Goal: Information Seeking & Learning: Learn about a topic

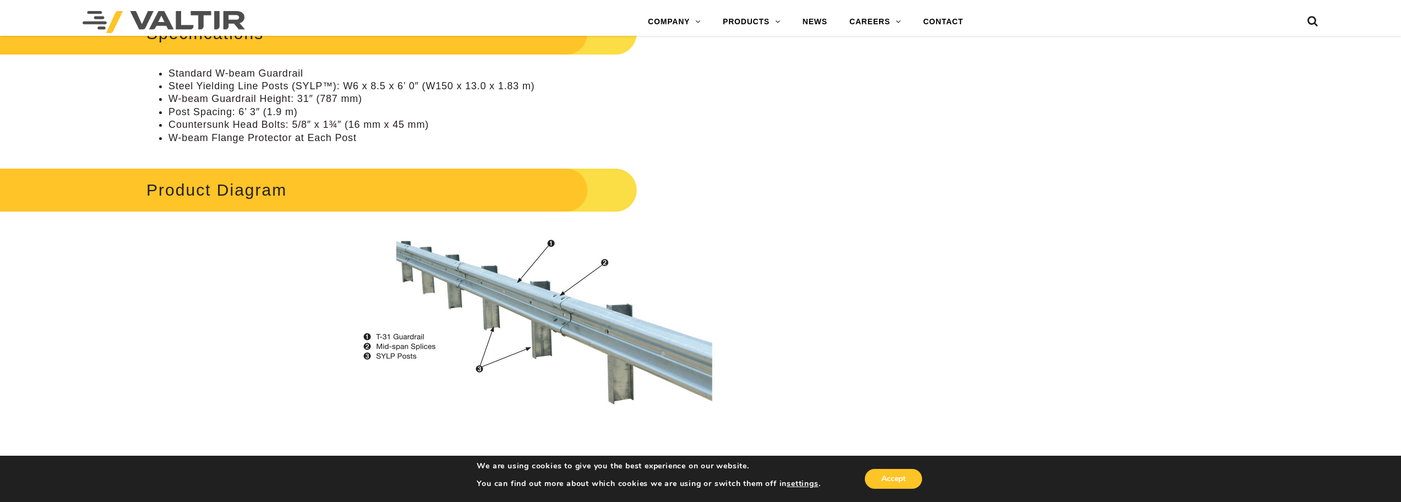
scroll to position [771, 0]
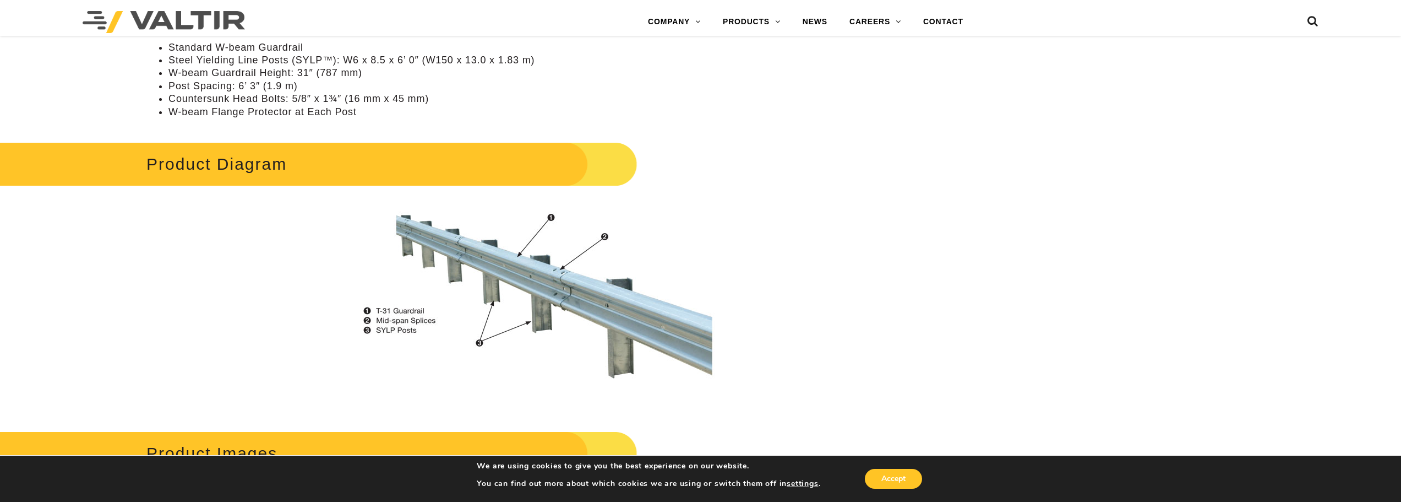
click at [478, 345] on img at bounding box center [525, 303] width 395 height 210
click at [480, 344] on img at bounding box center [525, 303] width 395 height 210
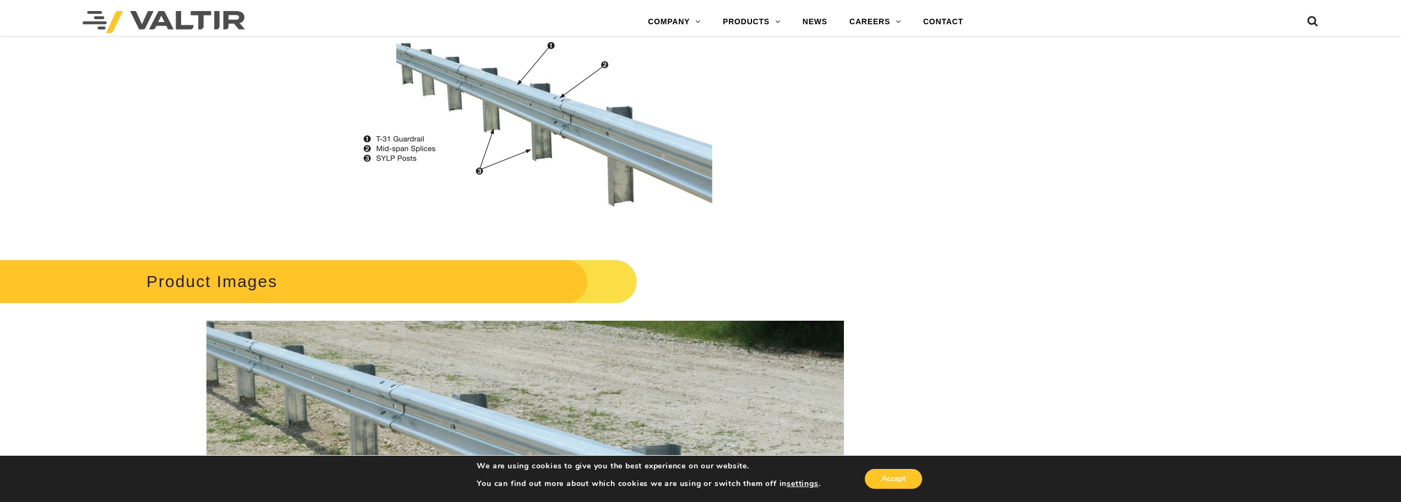
scroll to position [936, 0]
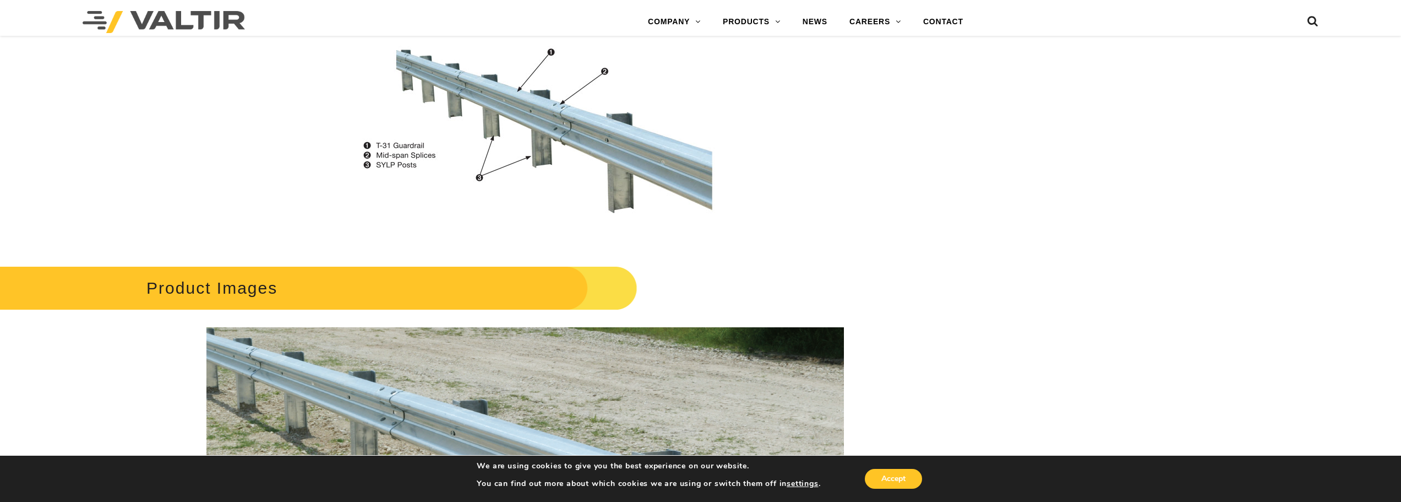
click at [516, 91] on img at bounding box center [525, 137] width 395 height 210
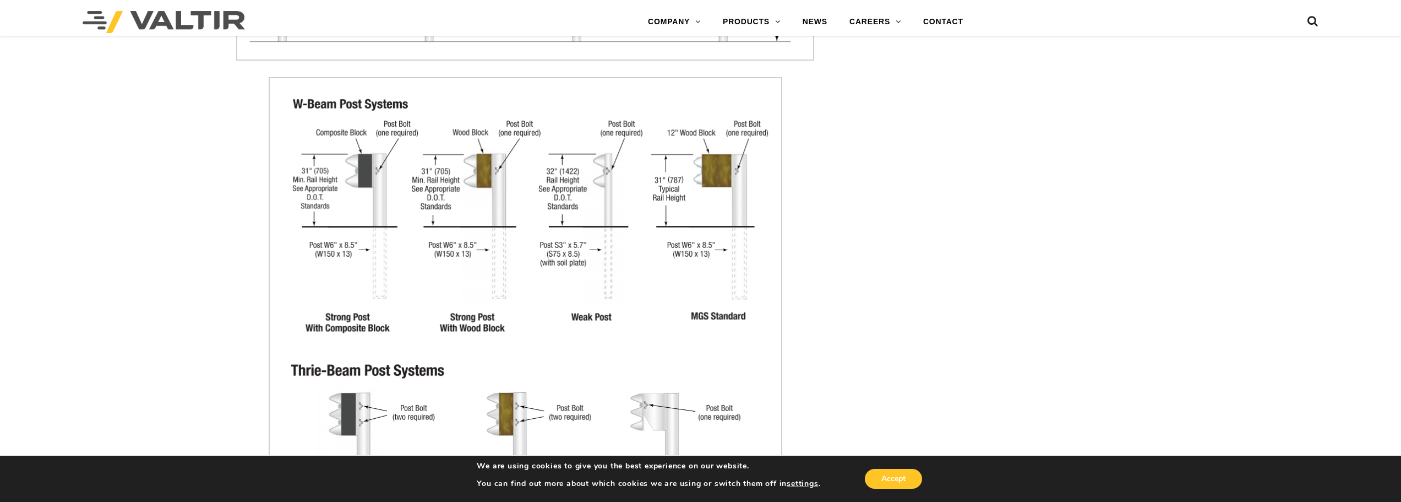
scroll to position [1542, 0]
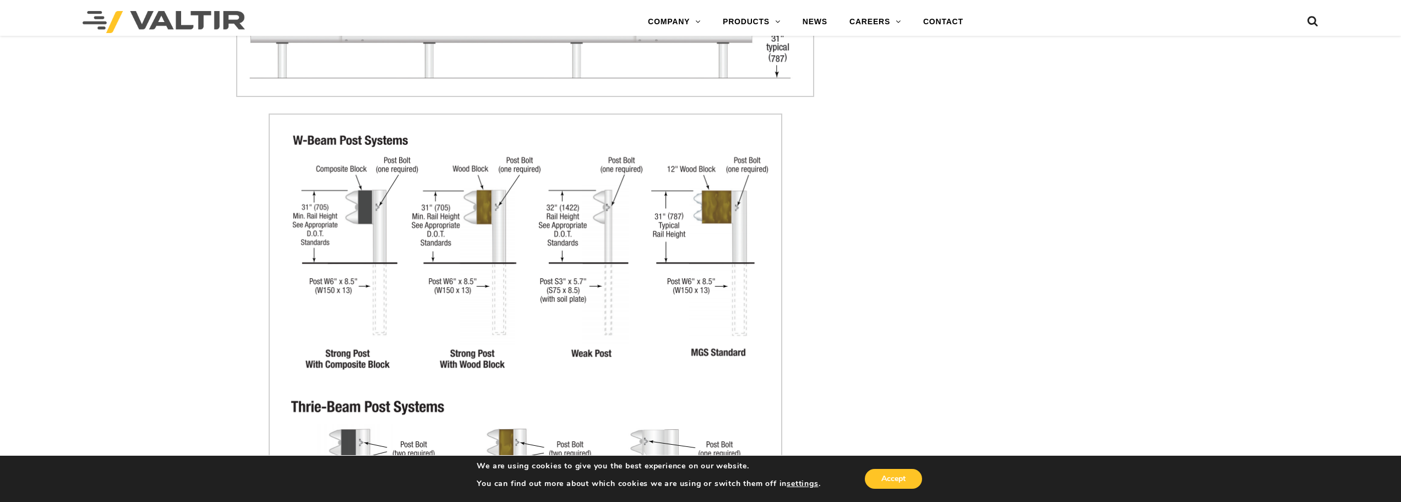
click at [447, 192] on img at bounding box center [526, 357] width 514 height 488
click at [451, 260] on img at bounding box center [526, 357] width 514 height 488
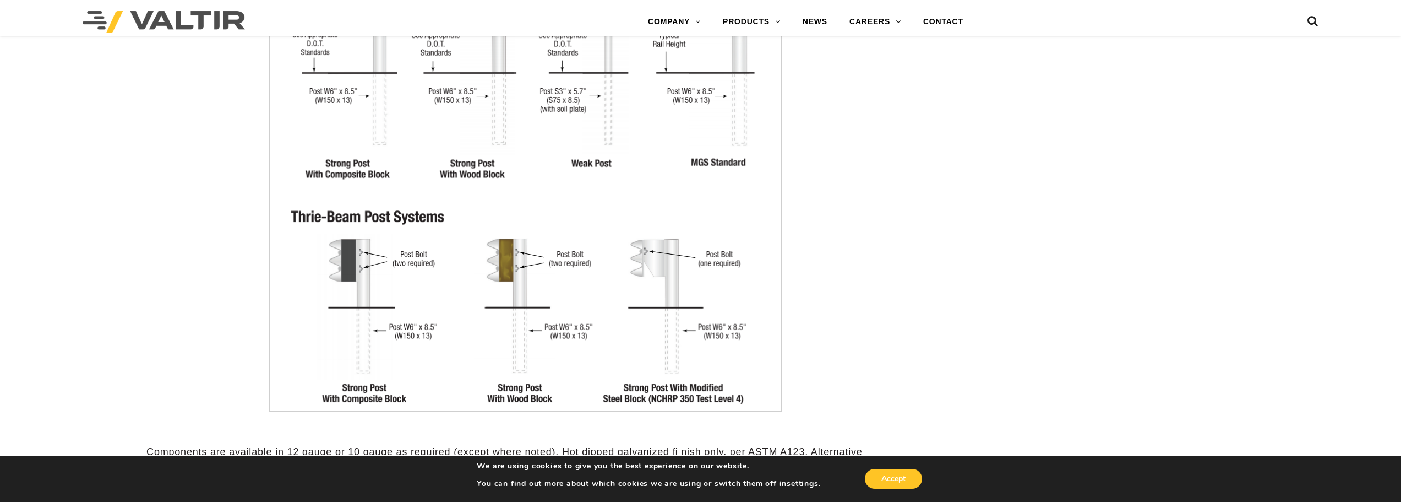
scroll to position [1652, 0]
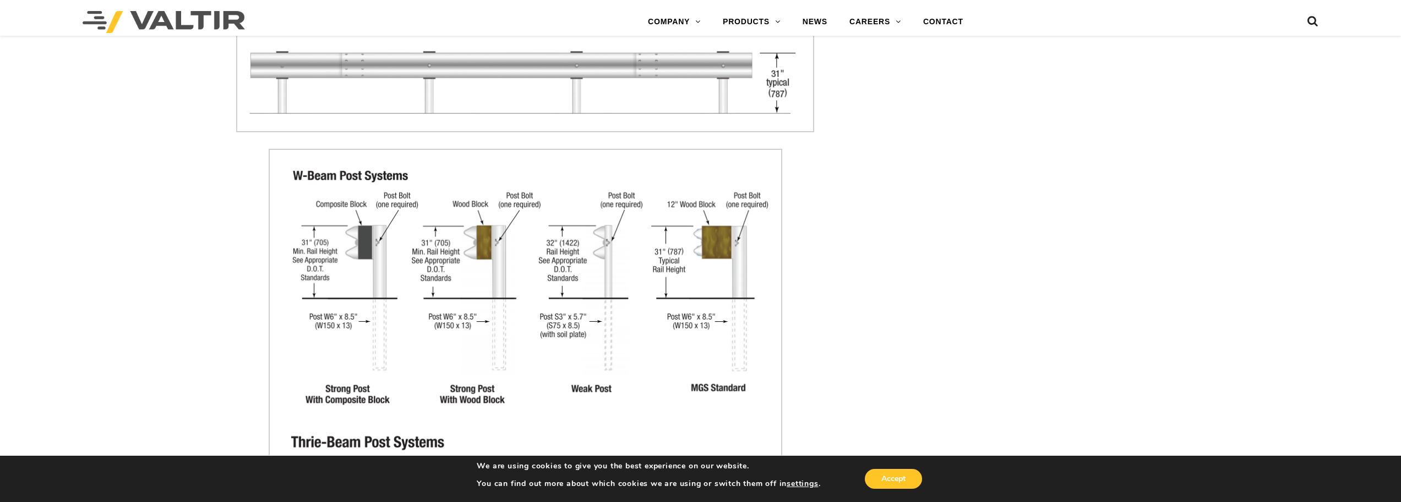
scroll to position [1487, 0]
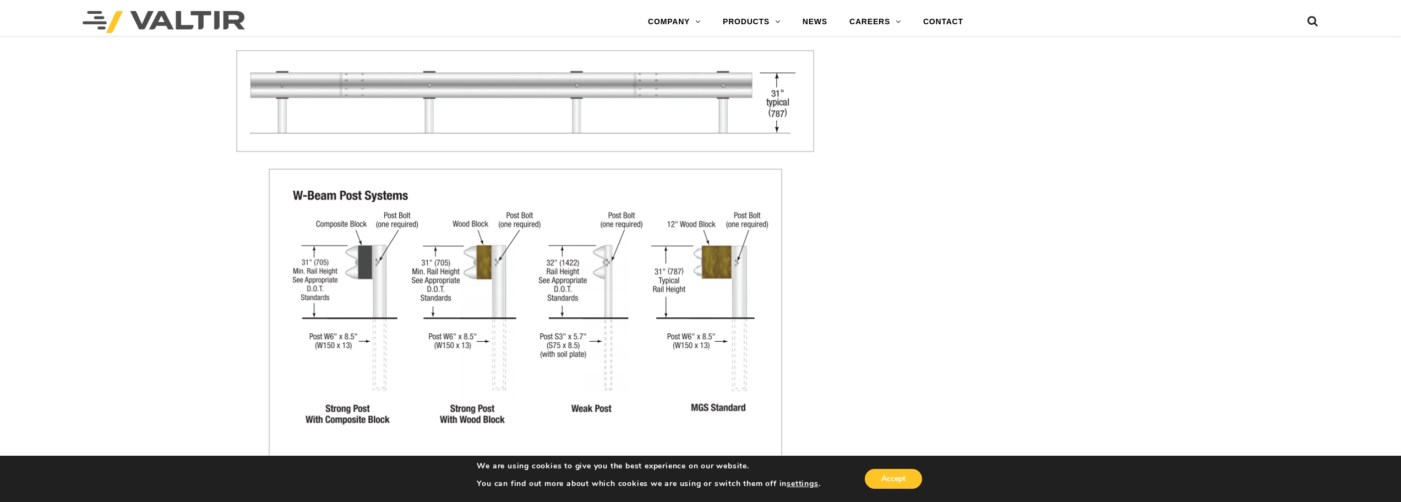
click at [612, 121] on img at bounding box center [525, 101] width 578 height 102
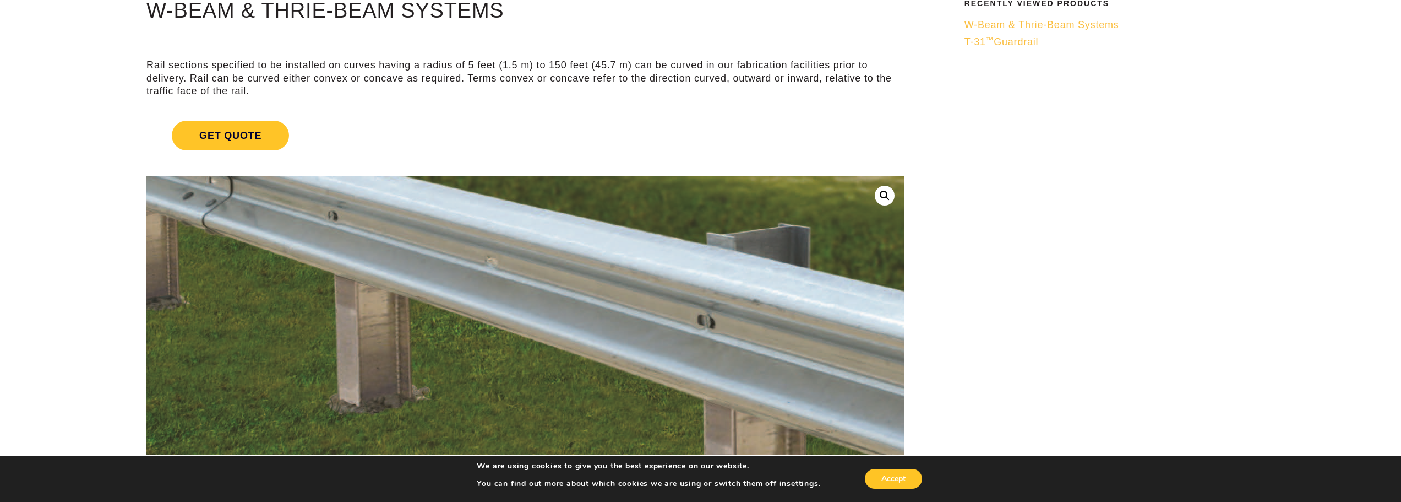
scroll to position [330, 0]
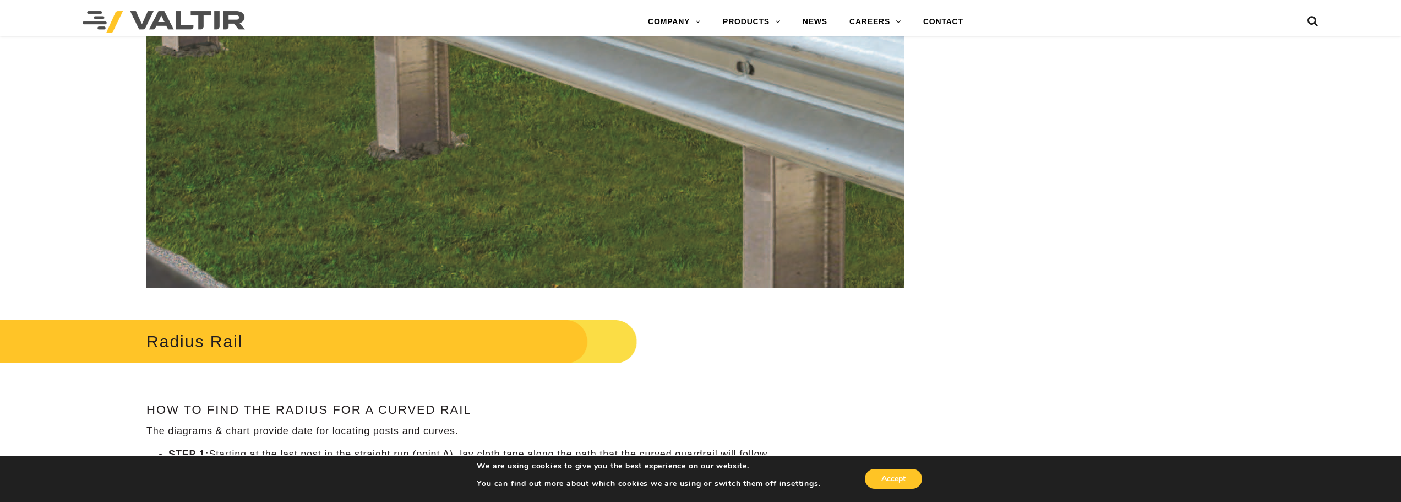
click at [383, 153] on img at bounding box center [615, 86] width 1235 height 723
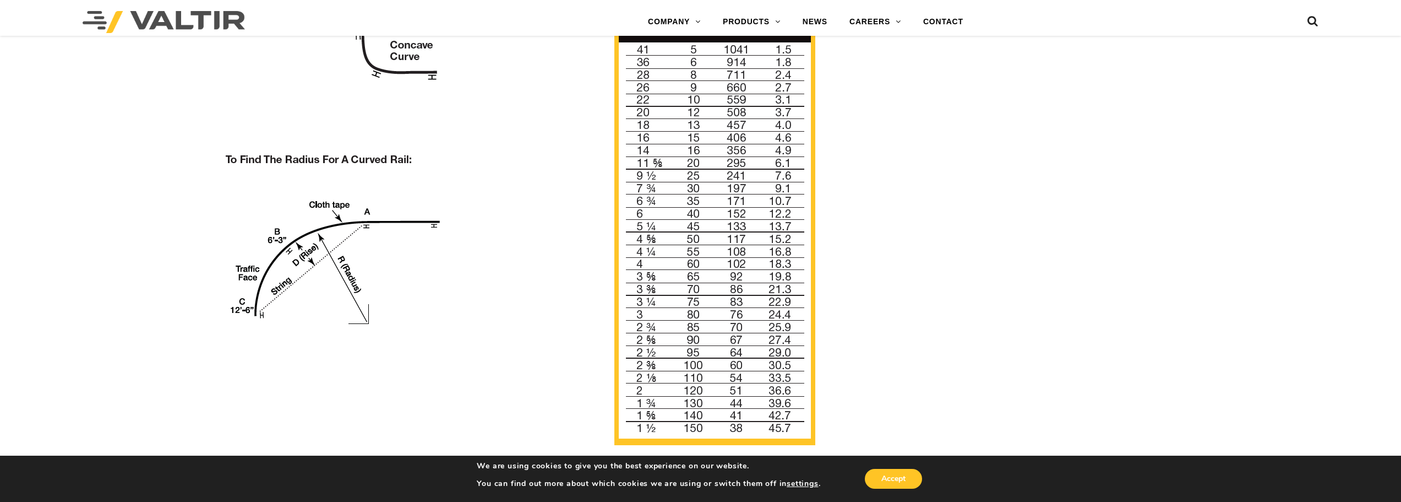
scroll to position [991, 0]
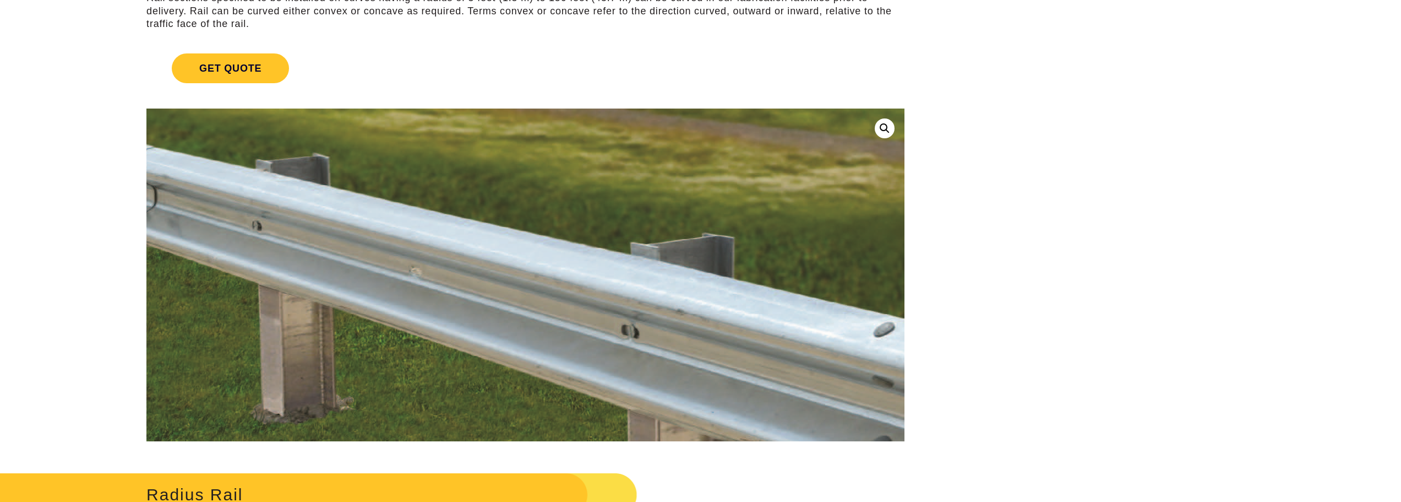
scroll to position [220, 0]
